Goal: Entertainment & Leisure: Consume media (video, audio)

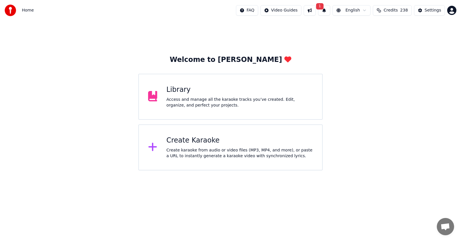
click at [318, 3] on span "1" at bounding box center [319, 6] width 7 height 6
click at [368, 33] on button "Update" at bounding box center [365, 28] width 24 height 10
click at [175, 90] on div "Library" at bounding box center [239, 89] width 147 height 9
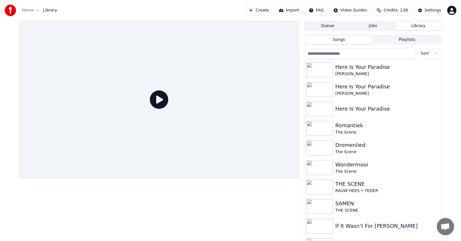
click at [417, 26] on button "Library" at bounding box center [417, 26] width 45 height 8
click at [419, 29] on button "Library" at bounding box center [417, 26] width 45 height 8
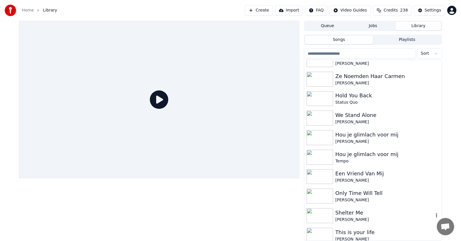
scroll to position [662, 0]
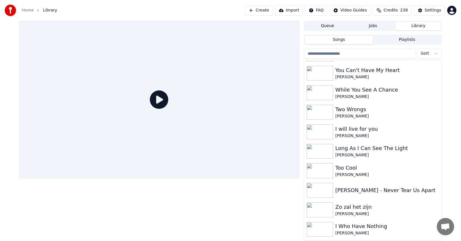
click at [331, 41] on button "Songs" at bounding box center [339, 40] width 68 height 8
click at [351, 39] on button "Songs" at bounding box center [339, 40] width 68 height 8
click at [365, 53] on input "search" at bounding box center [360, 53] width 112 height 10
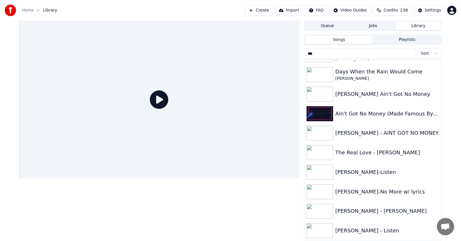
scroll to position [54, 0]
type input "***"
click at [366, 71] on div "Days When the Rain Would Come" at bounding box center [384, 72] width 98 height 8
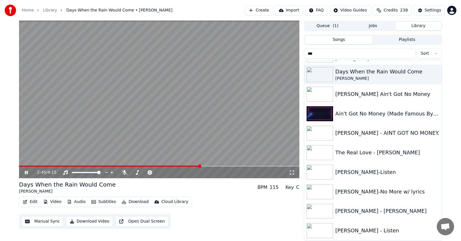
click at [208, 167] on span at bounding box center [159, 166] width 280 height 1
click at [218, 166] on span at bounding box center [159, 166] width 280 height 1
click at [220, 166] on span at bounding box center [159, 166] width 280 height 1
click at [225, 167] on div "3:05 / 4:15" at bounding box center [159, 173] width 280 height 12
click at [226, 166] on span at bounding box center [159, 166] width 280 height 1
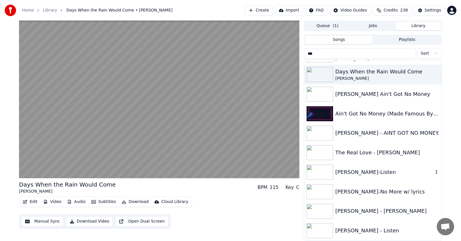
click at [359, 173] on div "[PERSON_NAME]-Listen" at bounding box center [384, 172] width 98 height 8
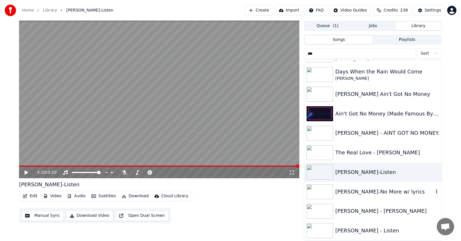
click at [394, 198] on div "[PERSON_NAME]-No More w/ lyrics" at bounding box center [372, 192] width 137 height 20
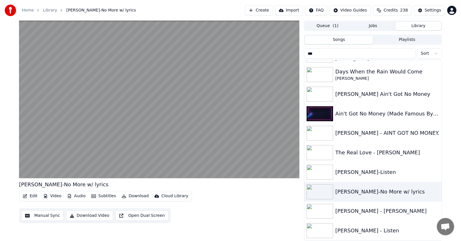
click at [268, 231] on div "[PERSON_NAME]-No More w/ lyrics Edit Video Audio Subtitles Download Cloud Libra…" at bounding box center [159, 131] width 280 height 220
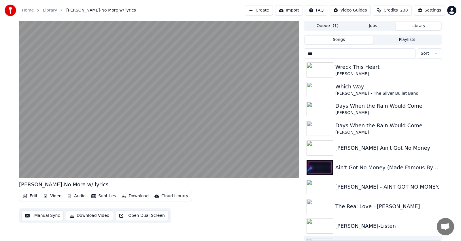
scroll to position [49, 0]
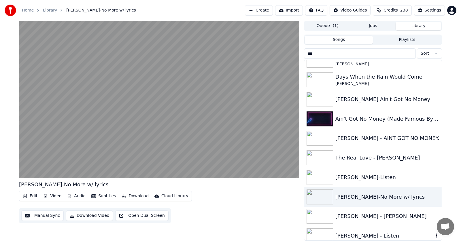
drag, startPoint x: 373, startPoint y: 233, endPoint x: 379, endPoint y: 233, distance: 5.8
click at [373, 233] on div "[PERSON_NAME] - Listen" at bounding box center [384, 236] width 98 height 8
